Goal: Information Seeking & Learning: Learn about a topic

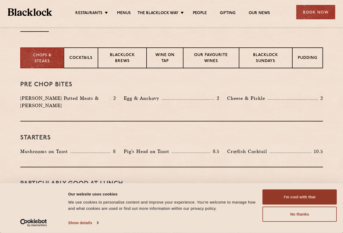
scroll to position [193, 0]
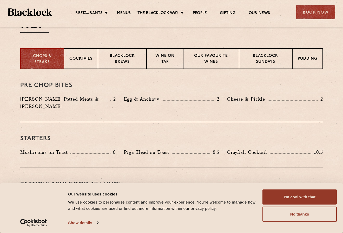
drag, startPoint x: 267, startPoint y: 63, endPoint x: 268, endPoint y: 72, distance: 9.2
click at [269, 59] on p "Blacklock Sundays" at bounding box center [266, 59] width 42 height 12
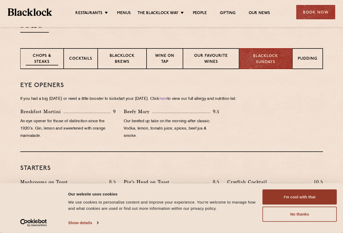
click at [48, 62] on p "Chops & Steaks" at bounding box center [42, 59] width 33 height 12
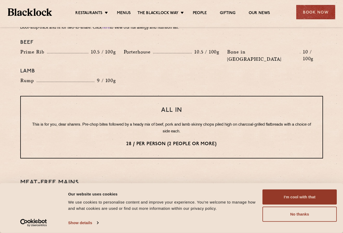
scroll to position [606, 0]
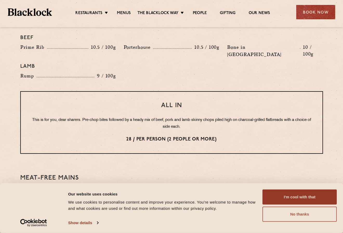
click at [284, 221] on button "No thanks" at bounding box center [300, 213] width 74 height 15
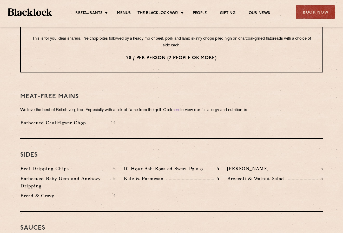
scroll to position [597, 0]
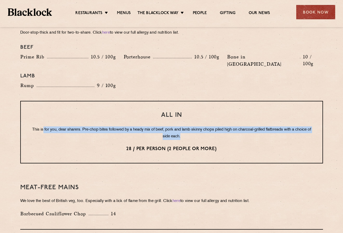
drag, startPoint x: 66, startPoint y: 113, endPoint x: 202, endPoint y: 122, distance: 136.3
click at [202, 126] on p "This is for you, dear sharers. Pre-chop bites followed by a heady mix of beef, …" at bounding box center [171, 133] width 281 height 14
drag, startPoint x: 212, startPoint y: 122, endPoint x: 110, endPoint y: 118, distance: 102.6
click at [110, 126] on p "This is for you, dear sharers. Pre-chop bites followed by a heady mix of beef, …" at bounding box center [171, 133] width 281 height 14
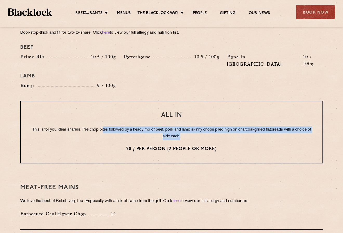
click at [110, 126] on p "This is for you, dear sharers. Pre-chop bites followed by a heady mix of beef, …" at bounding box center [171, 133] width 281 height 14
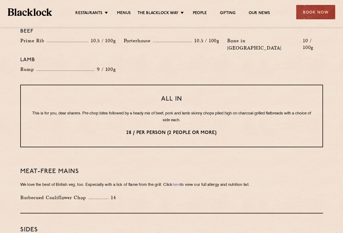
scroll to position [707, 0]
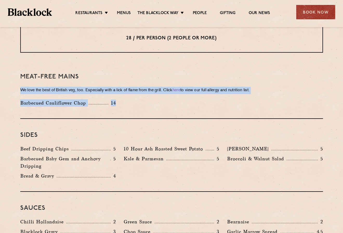
drag, startPoint x: 18, startPoint y: 77, endPoint x: 119, endPoint y: 98, distance: 103.6
click at [119, 98] on div "Meat-Free mains We love the best of British veg, too. Especially with a lick of…" at bounding box center [171, 89] width 303 height 58
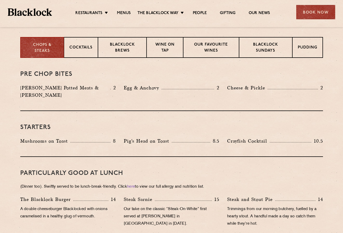
scroll to position [202, 0]
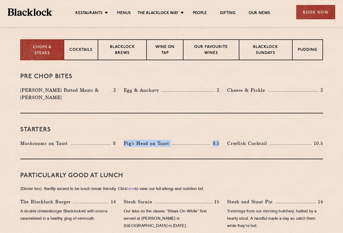
drag, startPoint x: 121, startPoint y: 135, endPoint x: 218, endPoint y: 139, distance: 97.1
click at [218, 139] on div "Pig's Head on Toast 8.5" at bounding box center [172, 144] width 104 height 10
click at [215, 139] on div at bounding box center [215, 139] width 0 height 0
click at [235, 139] on p "Crayfish Cocktail" at bounding box center [248, 142] width 43 height 7
click at [88, 52] on p "Cocktails" at bounding box center [80, 50] width 23 height 7
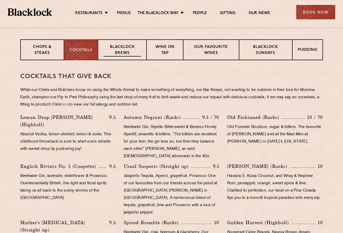
click at [111, 49] on p "Blacklock Brews" at bounding box center [123, 50] width 38 height 12
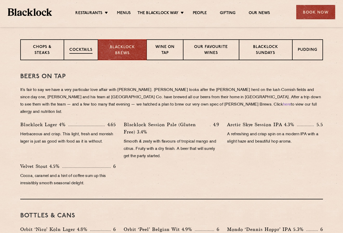
click at [80, 49] on p "Cocktails" at bounding box center [80, 50] width 23 height 7
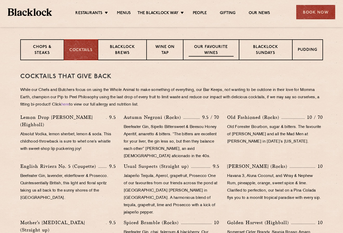
click at [197, 50] on p "Our favourite wines" at bounding box center [211, 50] width 45 height 12
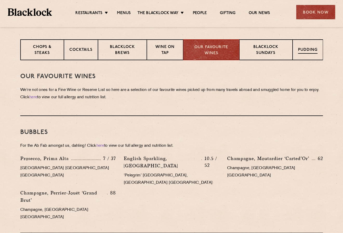
drag, startPoint x: 304, startPoint y: 47, endPoint x: 301, endPoint y: 47, distance: 2.9
click at [302, 47] on p "Pudding" at bounding box center [308, 50] width 20 height 7
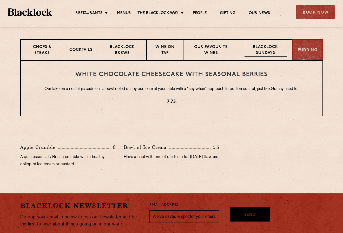
click at [265, 47] on p "Blacklock Sundays" at bounding box center [266, 50] width 42 height 12
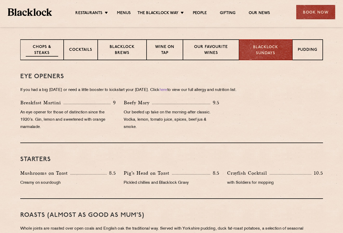
click at [39, 55] on p "Chops & Steaks" at bounding box center [42, 50] width 33 height 12
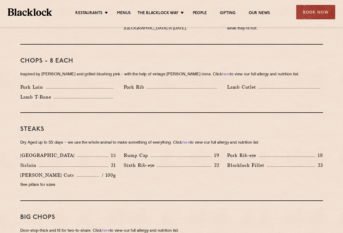
scroll to position [400, 0]
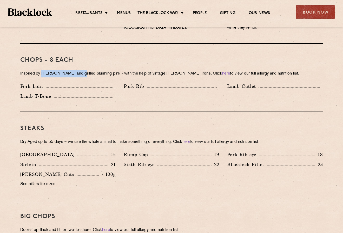
drag, startPoint x: 42, startPoint y: 66, endPoint x: 79, endPoint y: 65, distance: 37.2
click at [78, 70] on p "Inspired by [PERSON_NAME] and grilled blushing pink - with the help of vintage …" at bounding box center [171, 73] width 303 height 7
click at [79, 70] on p "Inspired by [PERSON_NAME] and grilled blushing pink - with the help of vintage …" at bounding box center [171, 73] width 303 height 7
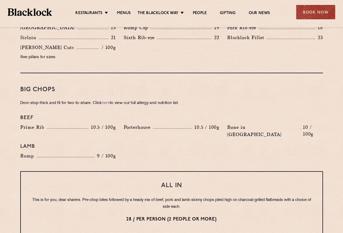
scroll to position [524, 0]
